Goal: Navigation & Orientation: Find specific page/section

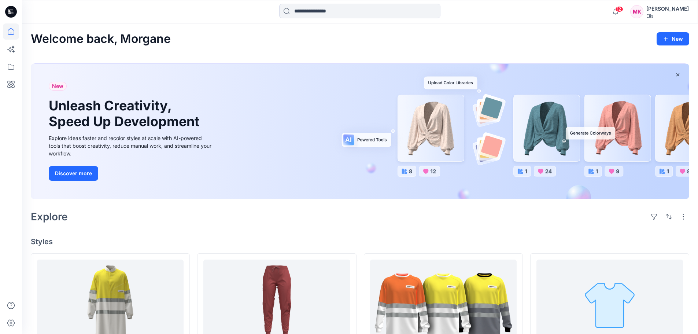
scroll to position [110, 0]
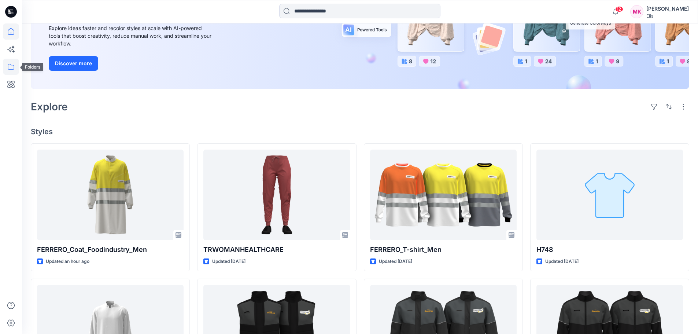
click at [14, 67] on icon at bounding box center [11, 67] width 16 height 16
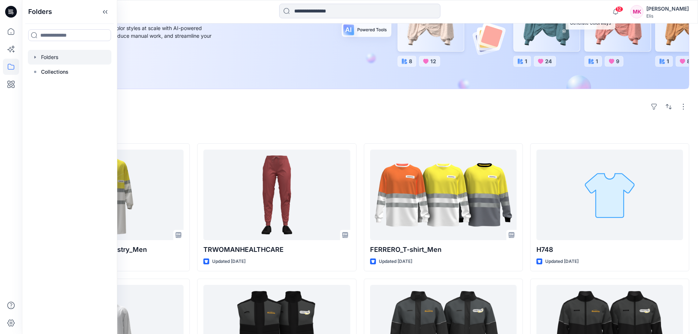
click at [46, 60] on div at bounding box center [70, 57] width 84 height 15
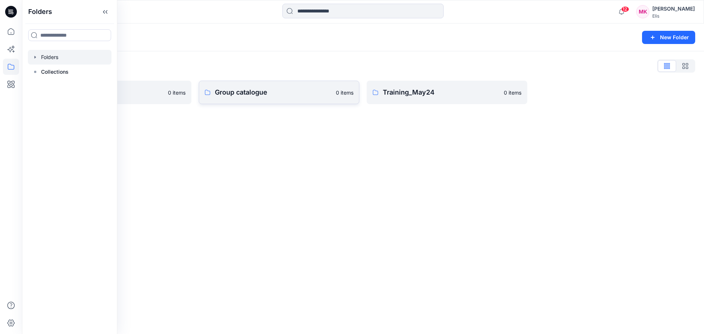
click at [225, 92] on p "Group catalogue" at bounding box center [273, 92] width 117 height 10
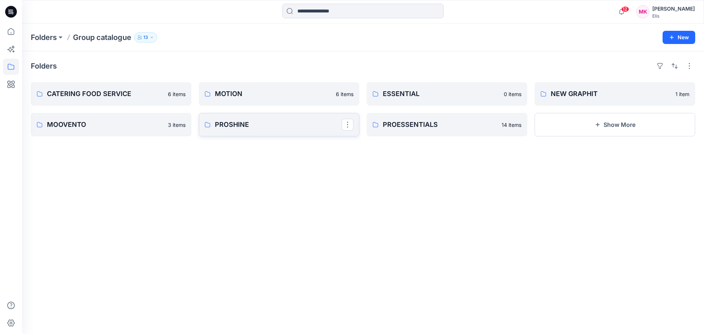
click at [233, 127] on p "PROSHINE" at bounding box center [278, 125] width 127 height 10
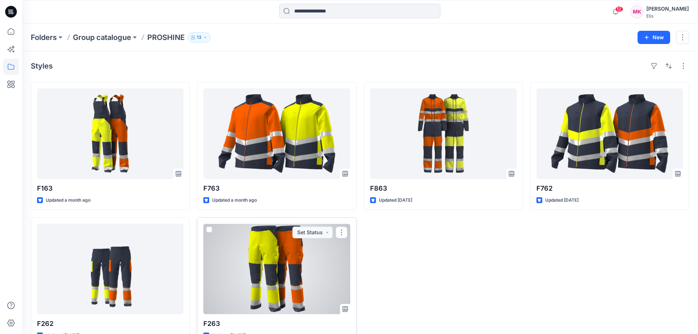
click at [278, 267] on div at bounding box center [276, 269] width 147 height 91
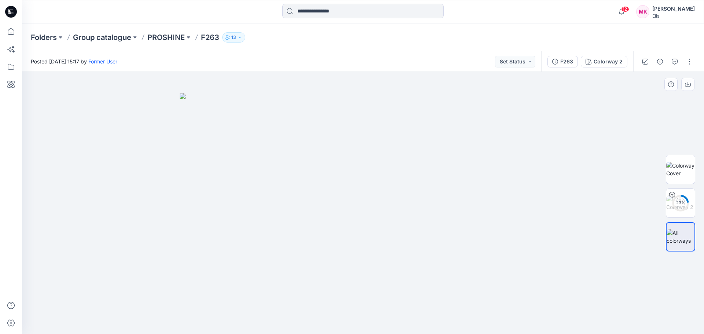
drag, startPoint x: 480, startPoint y: 180, endPoint x: 415, endPoint y: 177, distance: 65.7
click at [415, 179] on img at bounding box center [363, 213] width 367 height 241
click at [400, 174] on img at bounding box center [363, 213] width 367 height 241
click at [673, 164] on img at bounding box center [680, 169] width 29 height 15
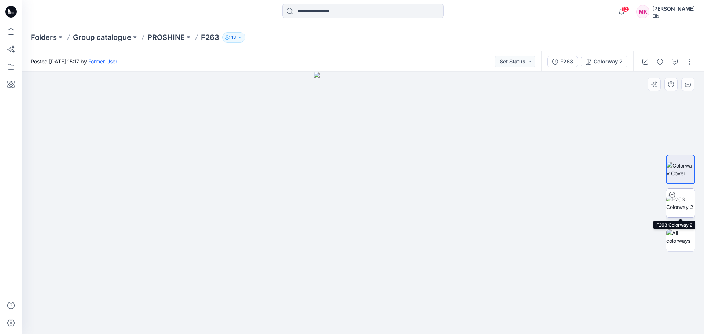
click at [677, 205] on img at bounding box center [680, 202] width 29 height 15
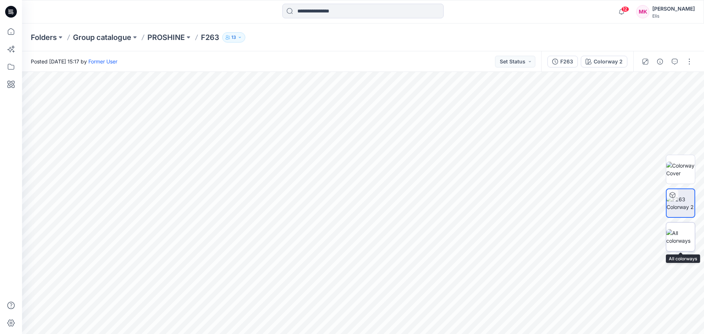
click at [679, 235] on img at bounding box center [680, 236] width 29 height 15
drag, startPoint x: 359, startPoint y: 180, endPoint x: 349, endPoint y: 176, distance: 10.2
click at [341, 181] on img at bounding box center [363, 213] width 367 height 241
click at [411, 172] on img at bounding box center [363, 213] width 367 height 241
click at [411, 171] on img at bounding box center [363, 213] width 367 height 241
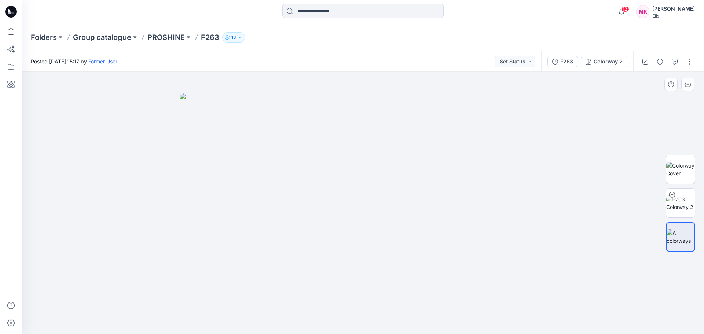
drag, startPoint x: 299, startPoint y: 172, endPoint x: 324, endPoint y: 183, distance: 27.7
click at [324, 183] on img at bounding box center [363, 213] width 367 height 241
click at [172, 40] on p "PROSHINE" at bounding box center [165, 37] width 37 height 10
